Goal: Task Accomplishment & Management: Use online tool/utility

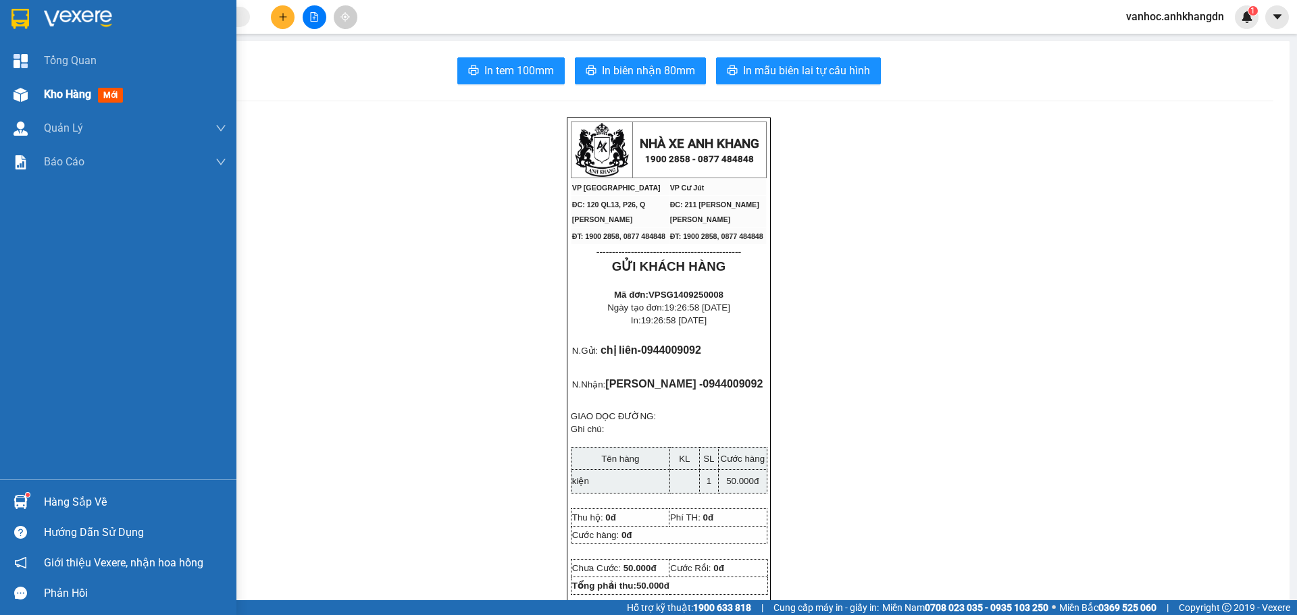
click at [51, 91] on span "Kho hàng" at bounding box center [67, 94] width 47 height 13
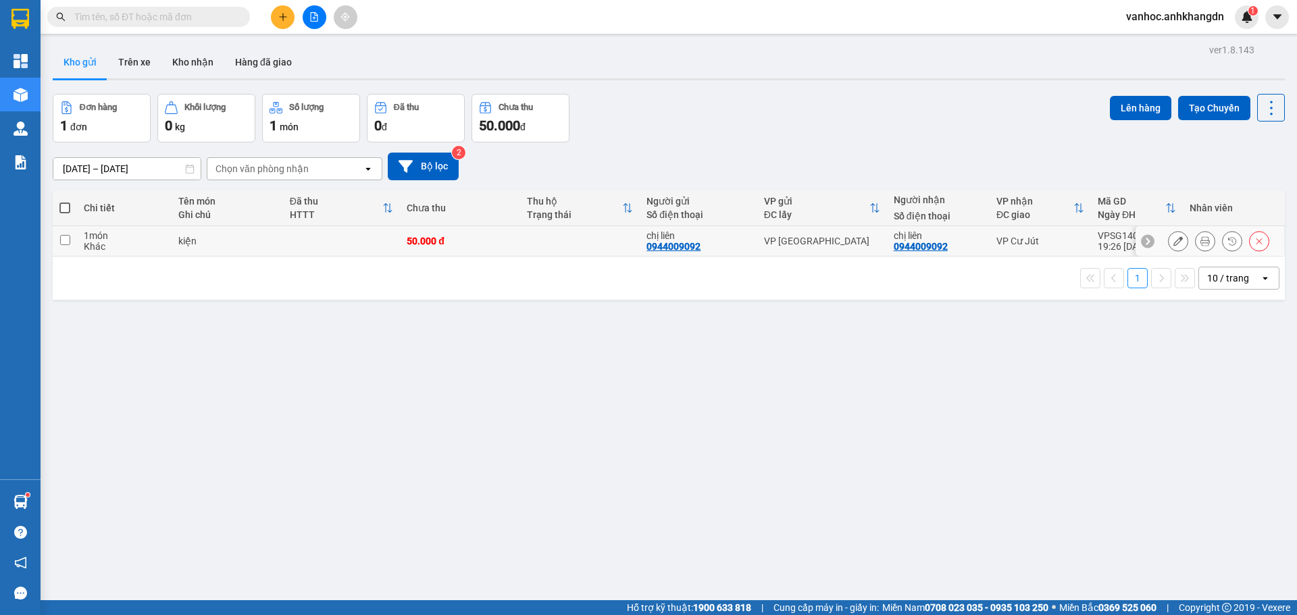
drag, startPoint x: 65, startPoint y: 240, endPoint x: 222, endPoint y: 194, distance: 163.3
click at [64, 240] on input "checkbox" at bounding box center [65, 240] width 10 height 10
checkbox input "true"
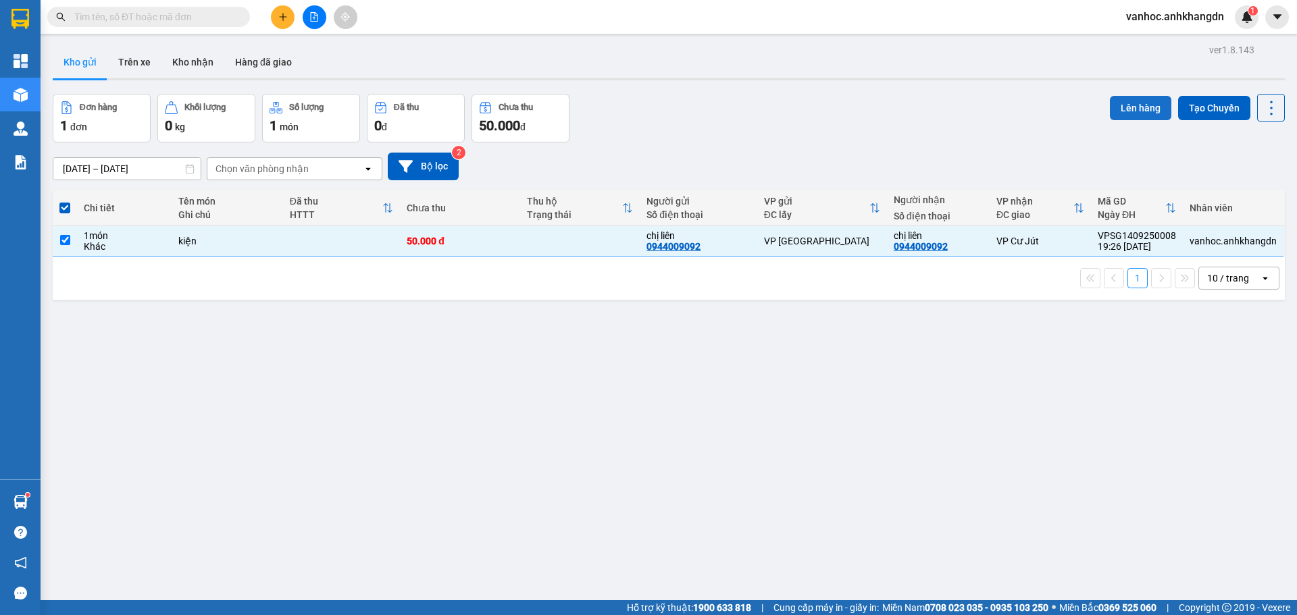
click at [1140, 110] on button "Lên hàng" at bounding box center [1140, 108] width 61 height 24
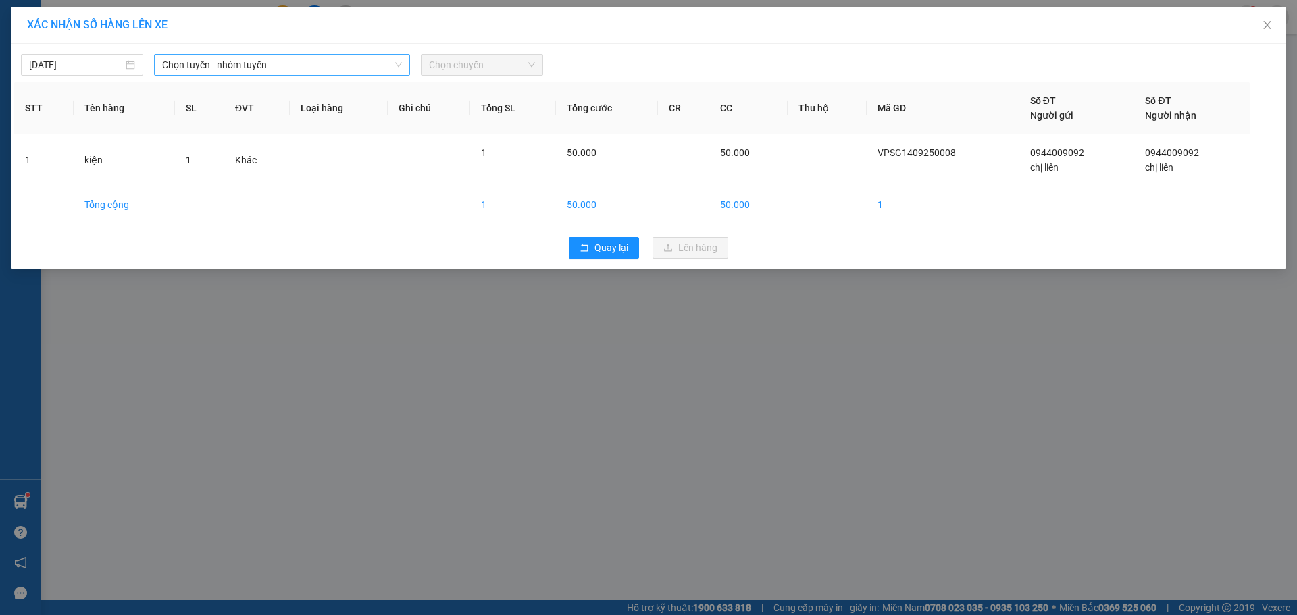
click at [281, 63] on span "Chọn tuyến - nhóm tuyến" at bounding box center [282, 65] width 240 height 20
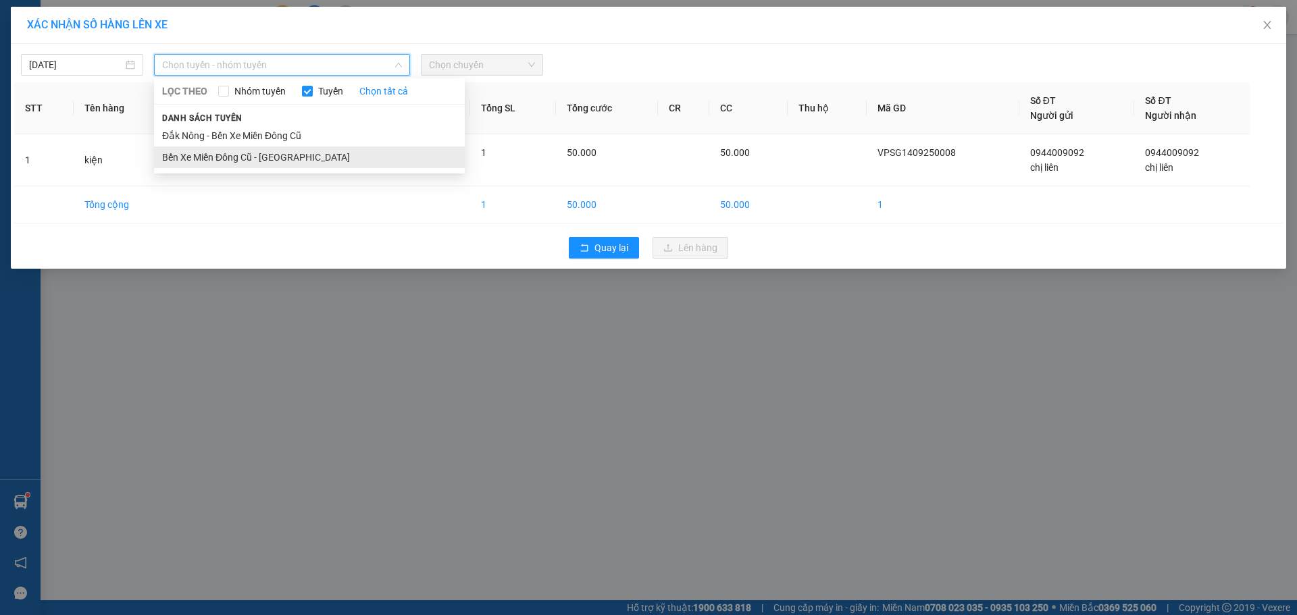
click at [239, 152] on li "Bến Xe Miền Đông Cũ - [GEOGRAPHIC_DATA]" at bounding box center [309, 158] width 311 height 22
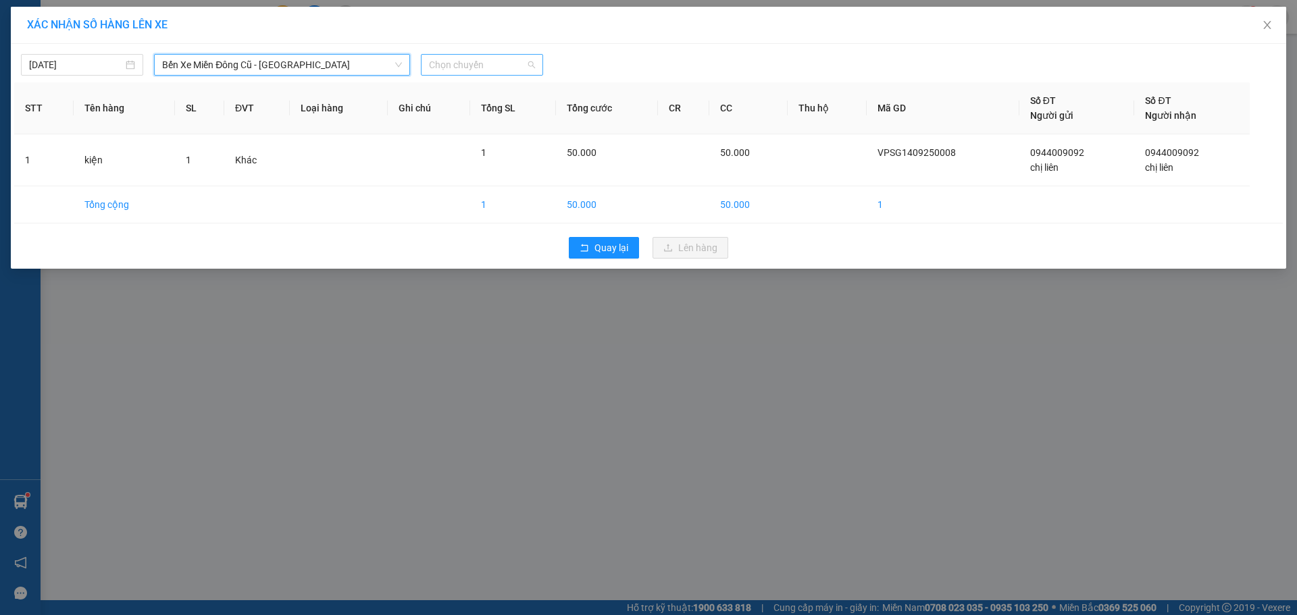
click at [462, 68] on span "Chọn chuyến" at bounding box center [482, 65] width 106 height 20
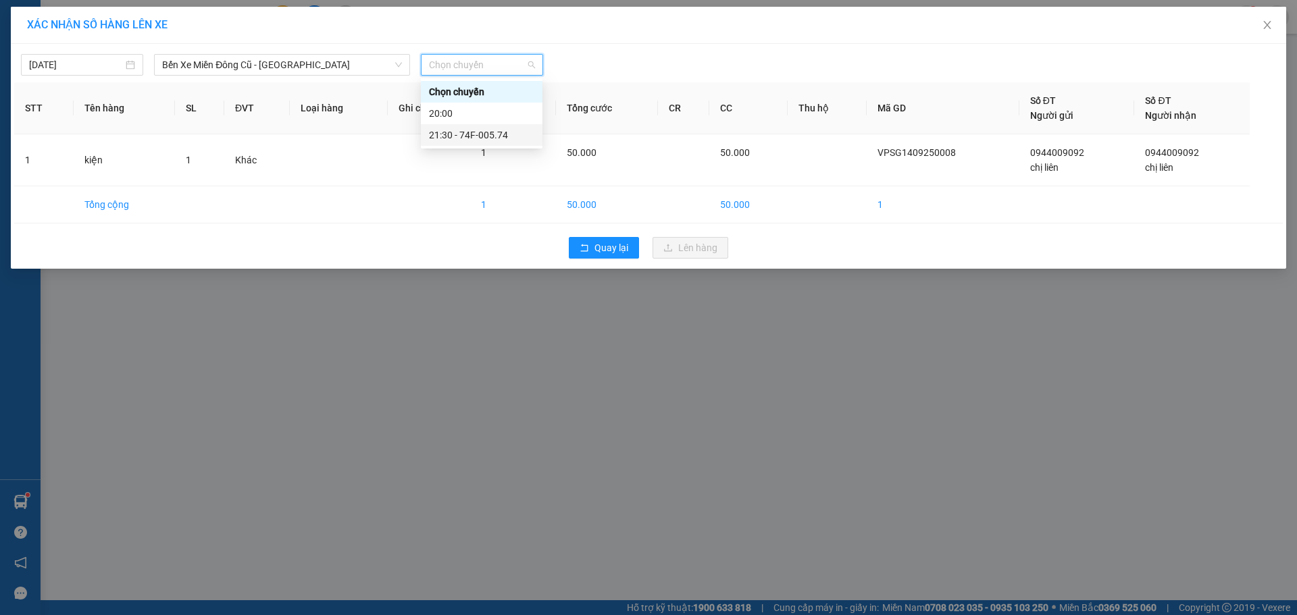
click at [469, 144] on div "21:30 - 74F-005.74" at bounding box center [482, 135] width 122 height 22
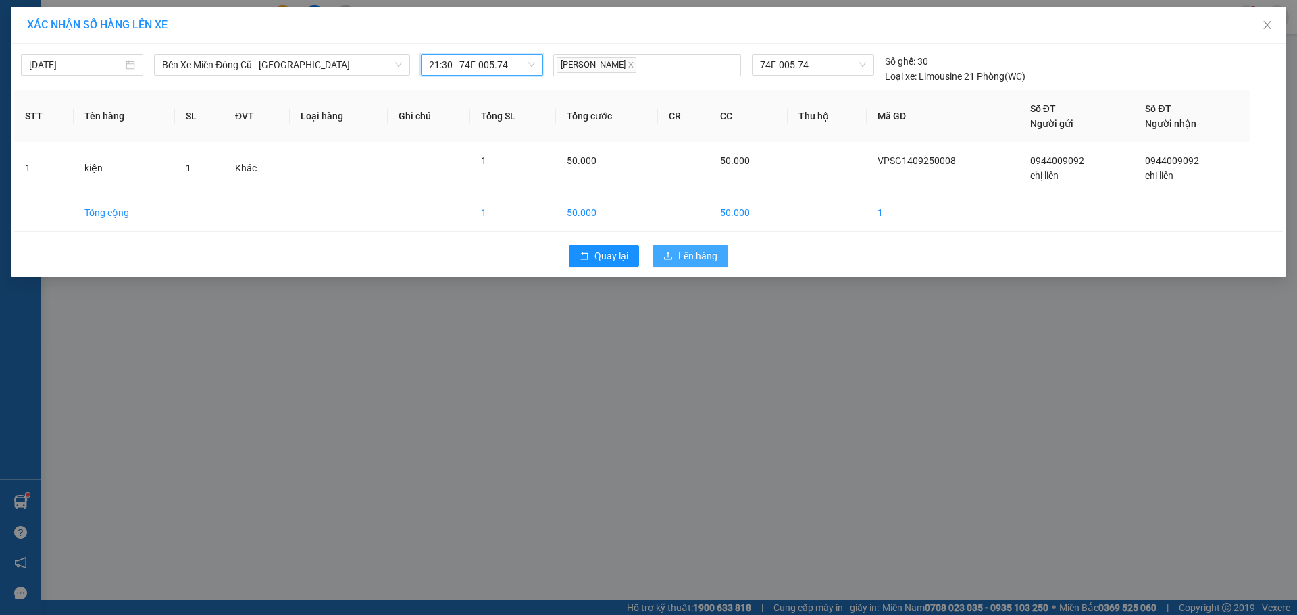
click at [717, 254] on button "Lên hàng" at bounding box center [691, 256] width 76 height 22
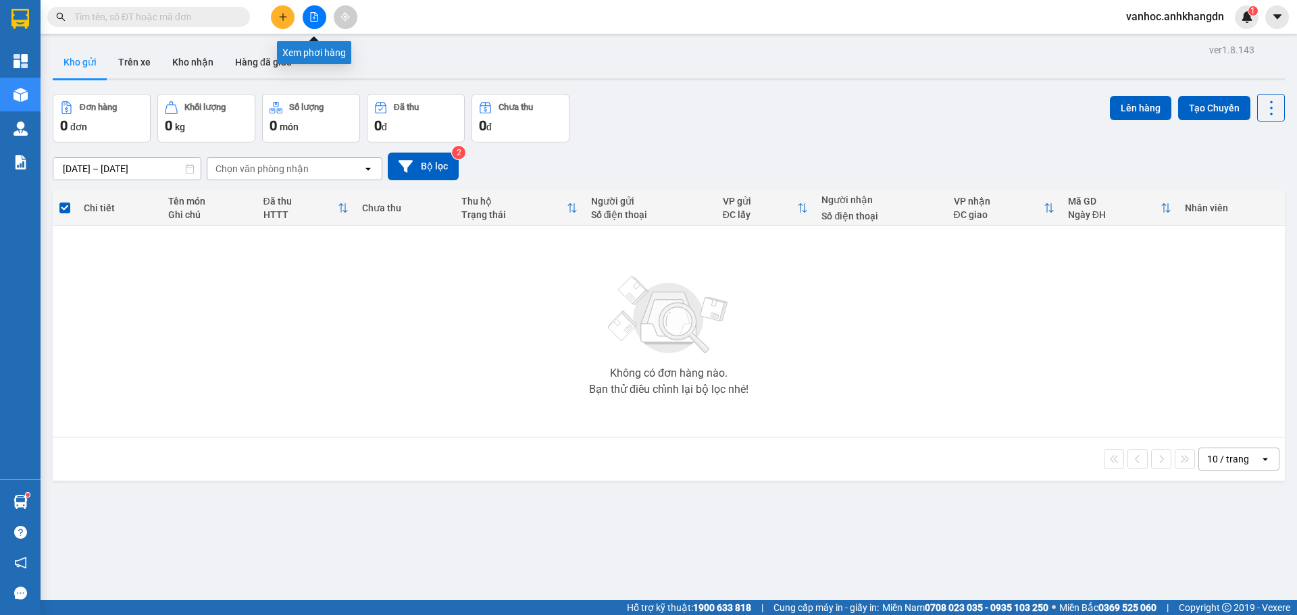
click at [318, 22] on button at bounding box center [315, 17] width 24 height 24
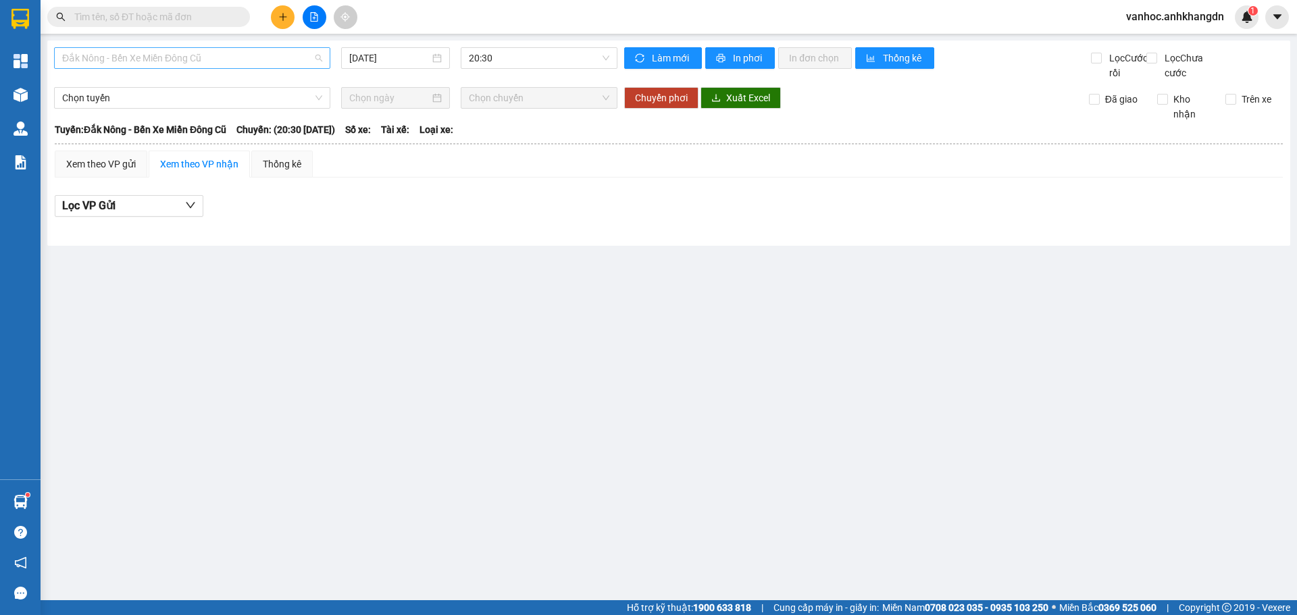
click at [275, 55] on span "Đắk Nông - Bến Xe Miền Đông Cũ" at bounding box center [192, 58] width 260 height 20
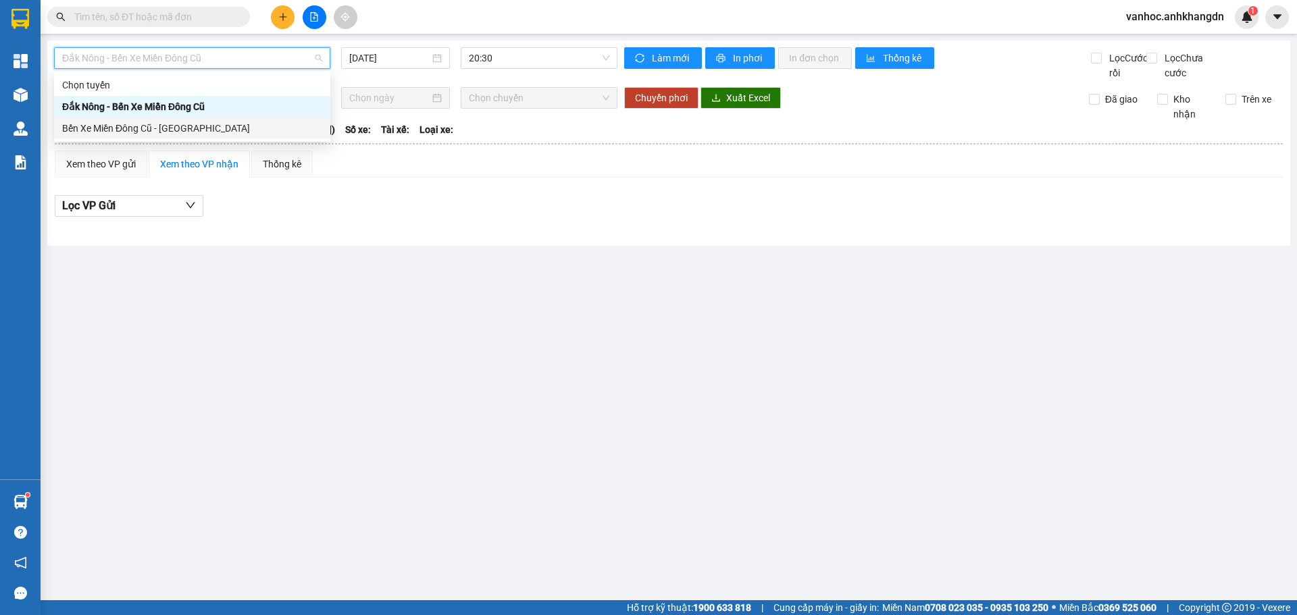
click at [186, 122] on div "Bến Xe Miền Đông Cũ - [GEOGRAPHIC_DATA]" at bounding box center [192, 128] width 260 height 15
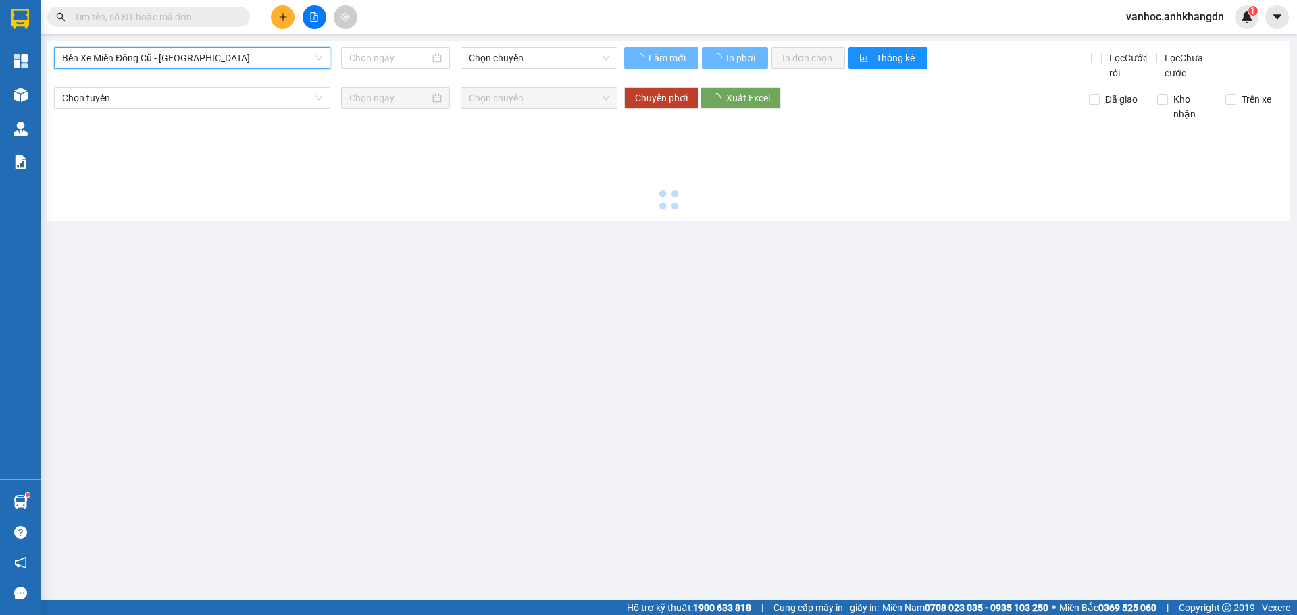
type input "[DATE]"
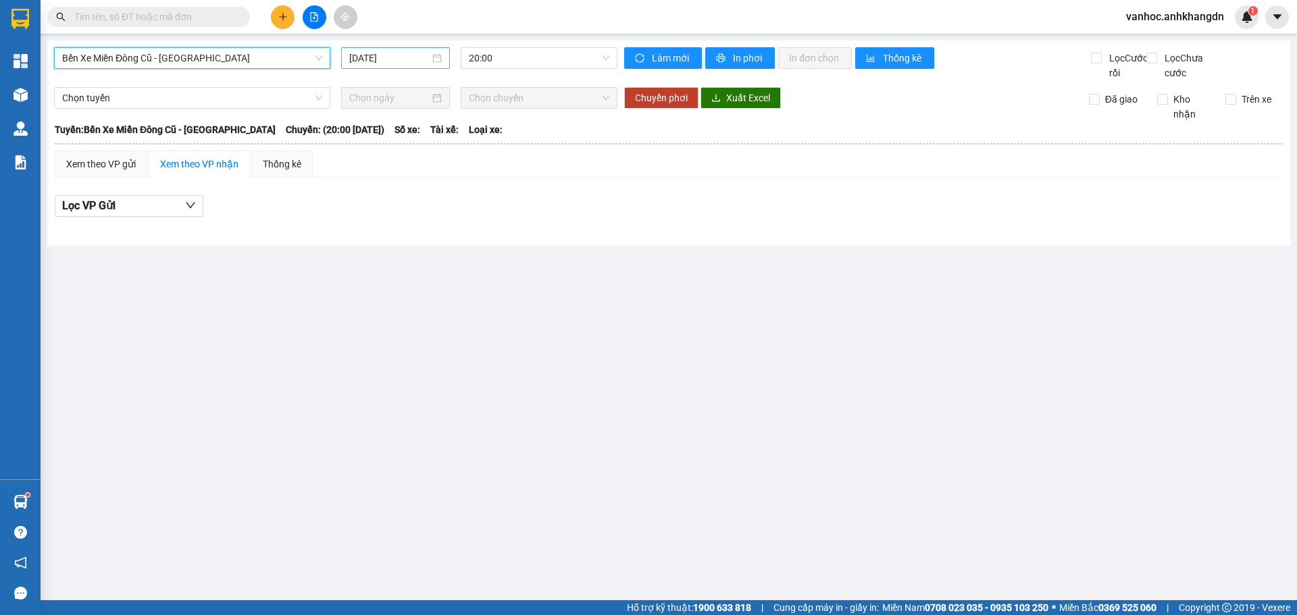
click at [404, 62] on input "[DATE]" at bounding box center [389, 58] width 80 height 15
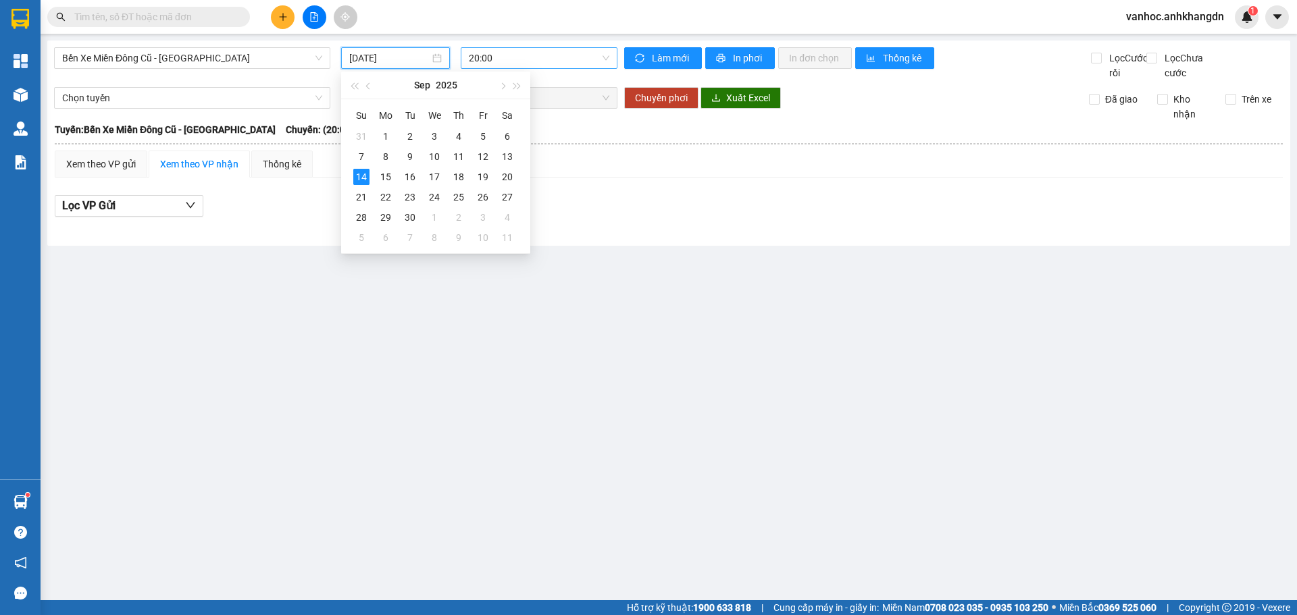
click at [500, 63] on span "20:00" at bounding box center [539, 58] width 140 height 20
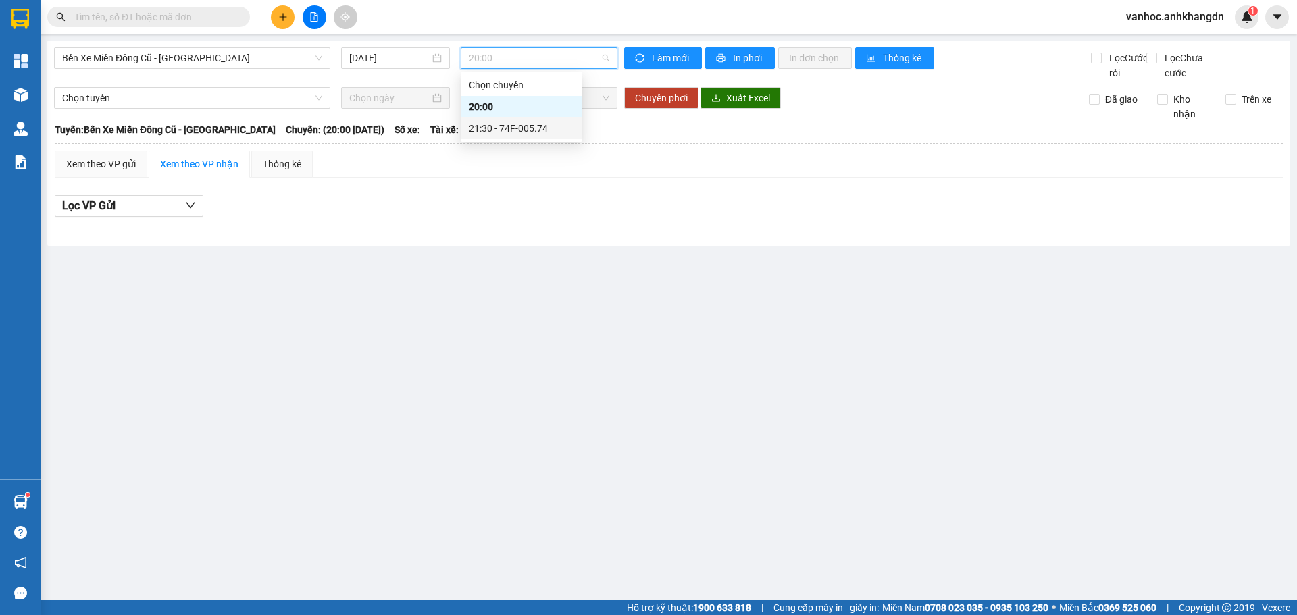
click at [517, 118] on div "21:30 - 74F-005.74" at bounding box center [522, 129] width 122 height 22
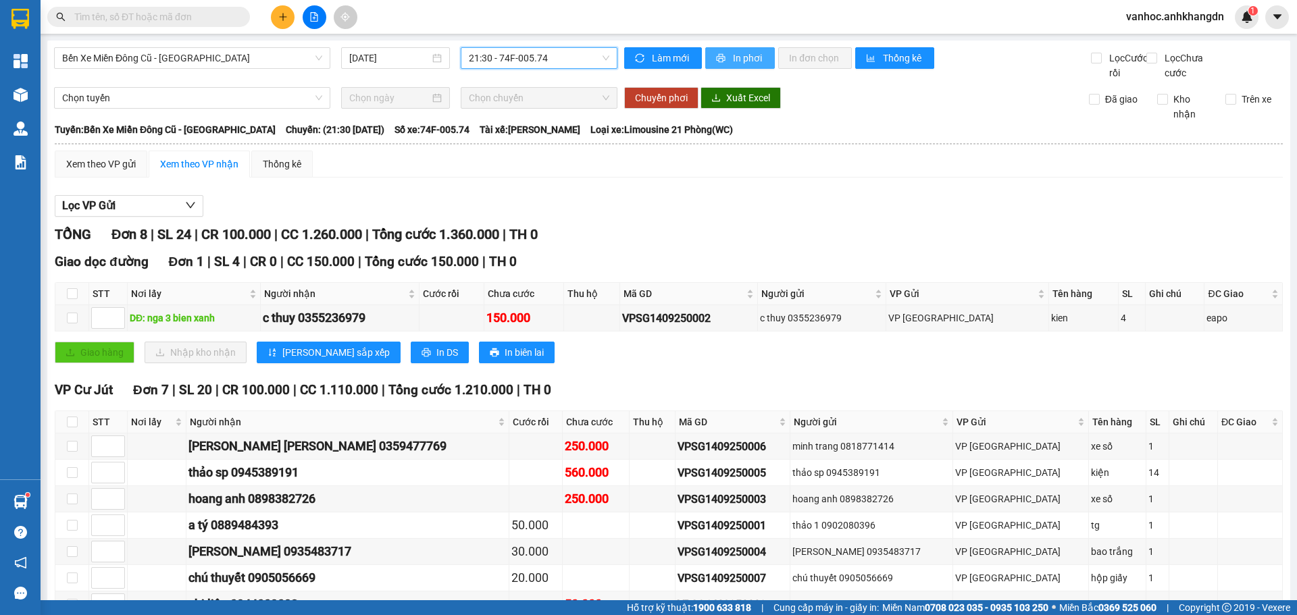
click at [751, 58] on span "In phơi" at bounding box center [748, 58] width 31 height 15
